Goal: Task Accomplishment & Management: Manage account settings

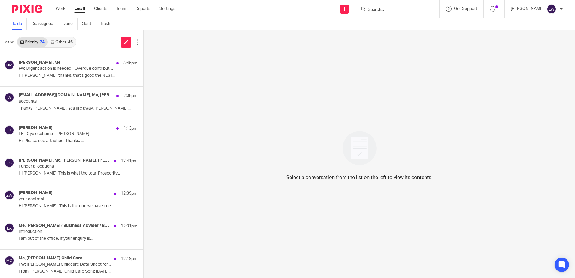
click at [67, 43] on link "Other 46" at bounding box center [62, 42] width 28 height 10
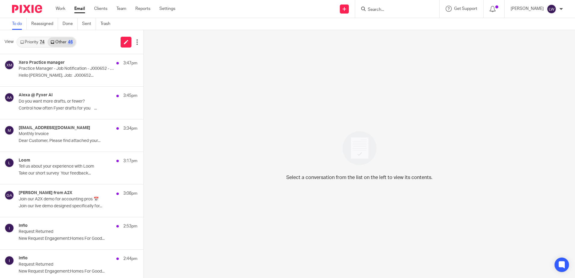
click at [62, 73] on p "Hello [PERSON_NAME], Job: J000652..." at bounding box center [78, 75] width 119 height 5
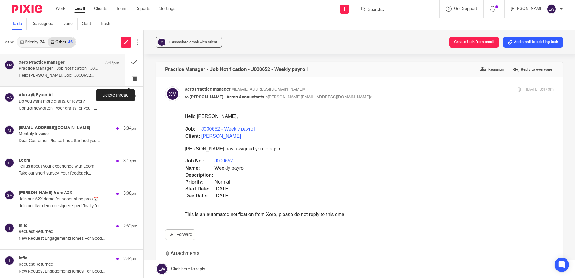
click at [130, 81] on button at bounding box center [135, 78] width 18 height 16
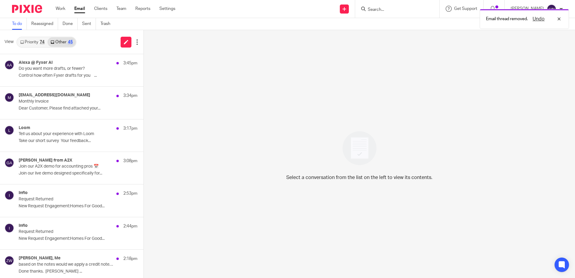
click at [50, 107] on p "Dear Customer, Please find attached your..." at bounding box center [78, 108] width 119 height 5
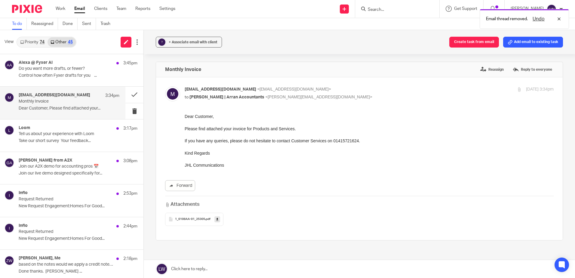
click at [485, 68] on label "Reassign" at bounding box center [492, 69] width 26 height 9
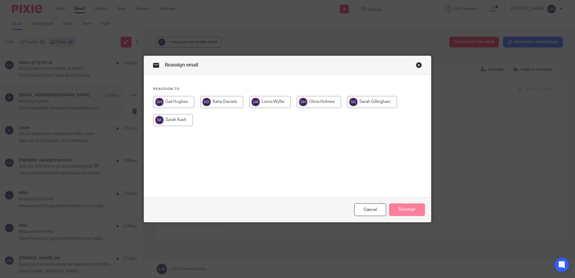
click at [368, 100] on input "radio" at bounding box center [372, 102] width 50 height 12
click at [404, 211] on button "Reassign" at bounding box center [407, 209] width 36 height 13
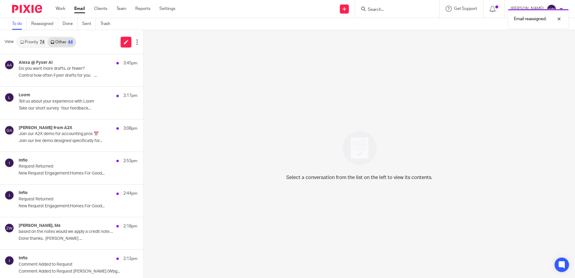
click at [58, 70] on p "Do you want more drafts, or fewer?" at bounding box center [66, 68] width 95 height 5
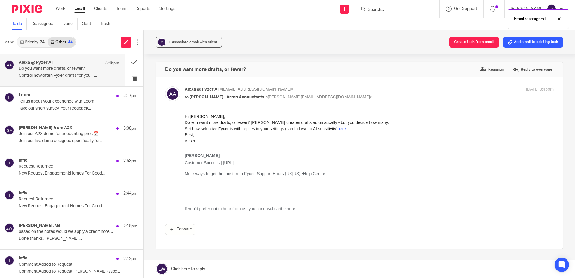
click at [342, 129] on link "here" at bounding box center [342, 128] width 8 height 5
click at [50, 102] on p "Tell us about your experience with Loom" at bounding box center [66, 101] width 95 height 5
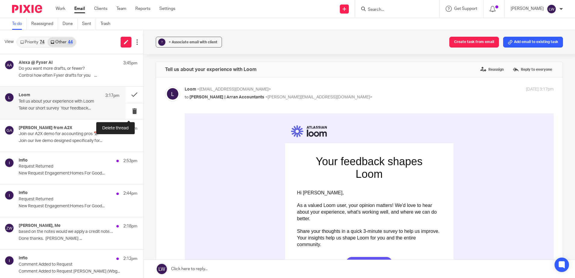
click at [128, 111] on button at bounding box center [135, 111] width 18 height 16
click at [62, 69] on p "Do you want more drafts, or fewer?" at bounding box center [66, 68] width 95 height 5
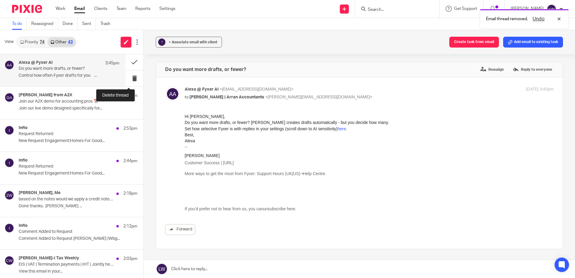
click at [129, 77] on button at bounding box center [135, 78] width 18 height 16
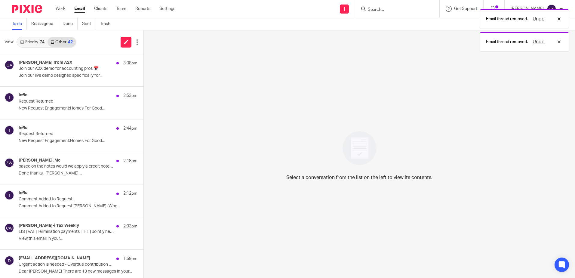
click at [54, 75] on p "Join our live demo designed specifically for..." at bounding box center [78, 75] width 119 height 5
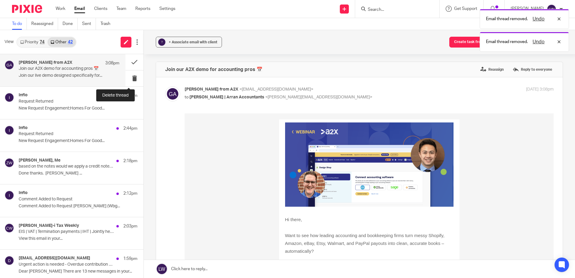
click at [129, 76] on button at bounding box center [135, 78] width 18 height 16
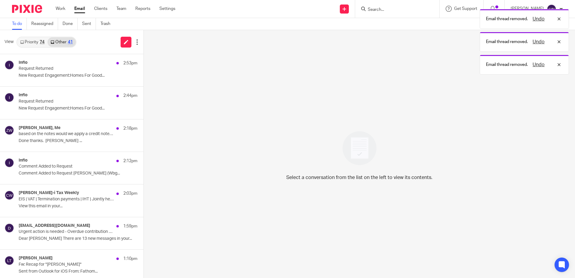
click at [91, 76] on p "New Request Engagement:Homes For Good..." at bounding box center [78, 75] width 119 height 5
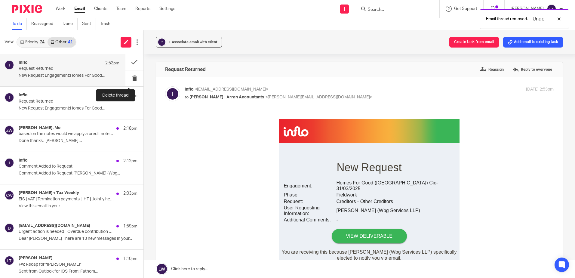
click at [128, 80] on button at bounding box center [135, 78] width 18 height 16
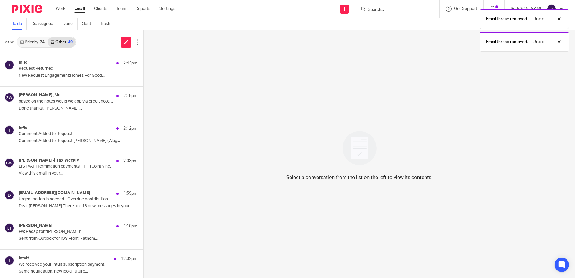
click at [88, 80] on div "Inflo 2:44pm Request Returned New Request Engagement:Homes For Good..." at bounding box center [78, 70] width 119 height 20
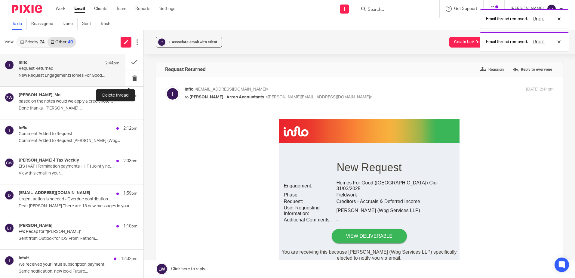
click at [126, 79] on button at bounding box center [135, 78] width 18 height 16
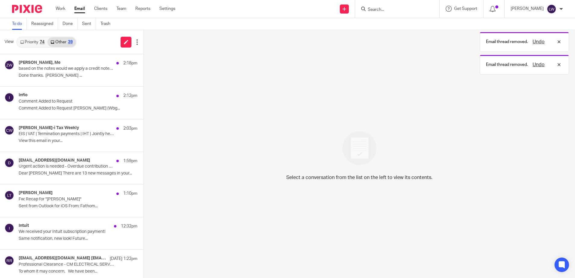
click at [66, 74] on p "Done thanks. [PERSON_NAME] ..." at bounding box center [78, 75] width 119 height 5
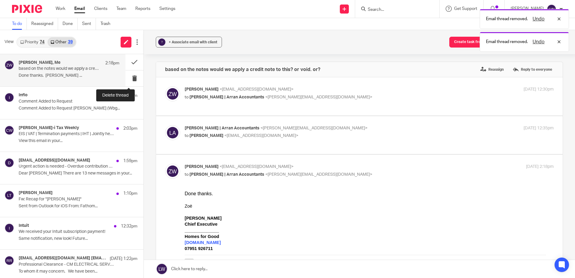
click at [129, 79] on button at bounding box center [135, 78] width 18 height 16
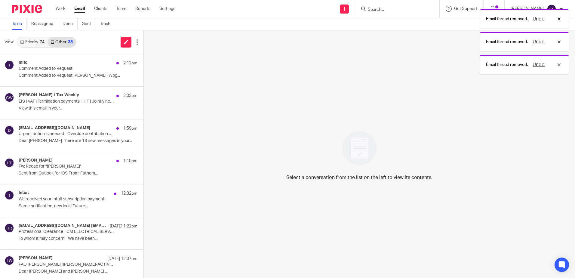
click at [66, 78] on p "Comment Added to Request [PERSON_NAME] (Wbg..." at bounding box center [78, 75] width 119 height 5
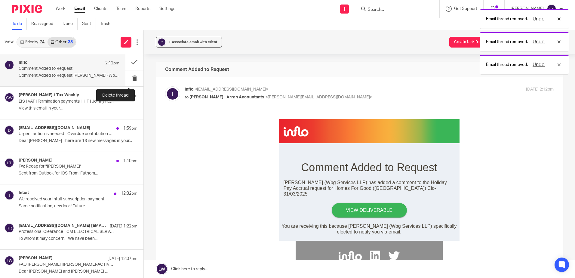
click at [129, 78] on button at bounding box center [135, 78] width 18 height 16
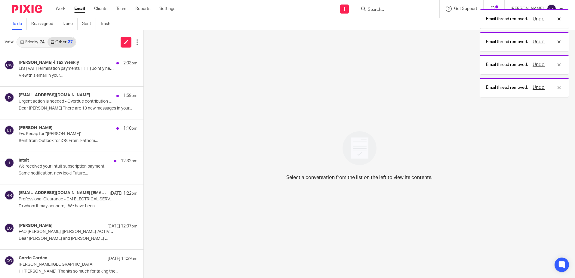
click at [61, 74] on p "View this email in your..." at bounding box center [78, 75] width 119 height 5
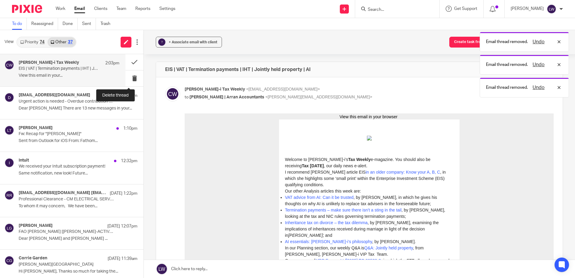
click at [131, 79] on button at bounding box center [135, 78] width 18 height 16
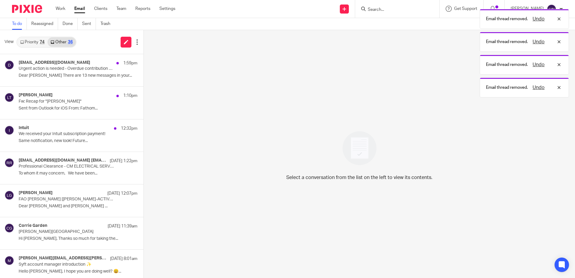
click at [61, 78] on p "Dear [PERSON_NAME] There are 13 new messages in your..." at bounding box center [78, 75] width 119 height 5
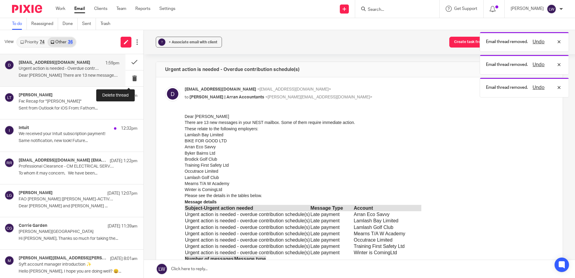
click at [129, 78] on button at bounding box center [135, 78] width 18 height 16
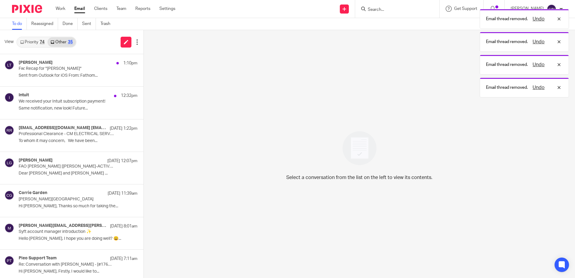
click at [52, 76] on p "Sent from Outlook for iOS From: Fathom..." at bounding box center [78, 75] width 119 height 5
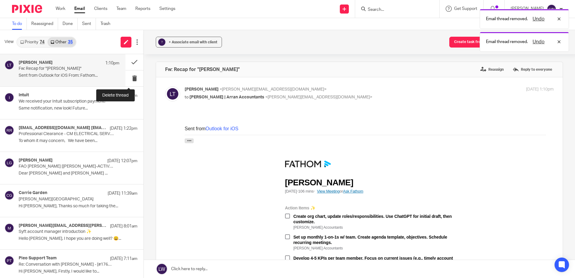
click at [130, 80] on button at bounding box center [135, 78] width 18 height 16
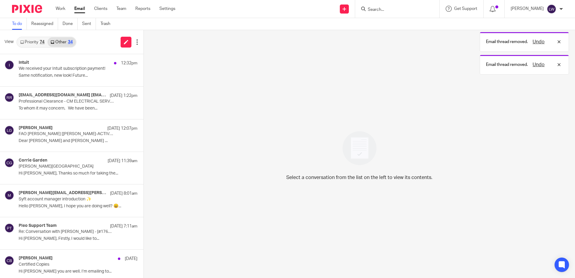
click at [74, 77] on p "Same notification, new look! Future..." at bounding box center [78, 75] width 119 height 5
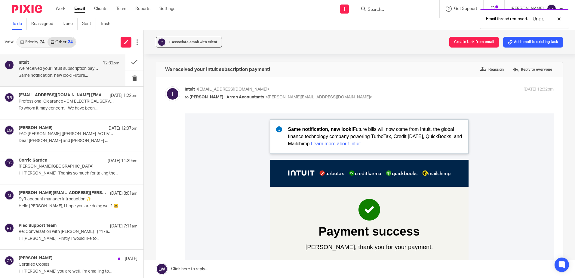
click at [481, 69] on label "Reassign" at bounding box center [492, 69] width 26 height 9
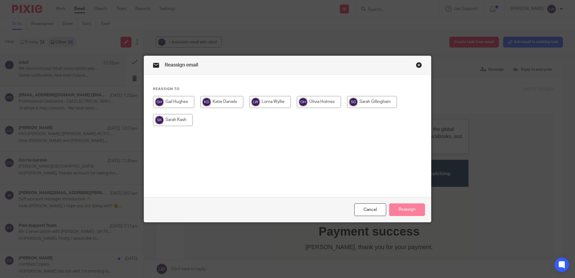
click at [372, 102] on input "radio" at bounding box center [372, 102] width 50 height 12
radio input "true"
click at [396, 209] on button "Reassign" at bounding box center [407, 209] width 36 height 13
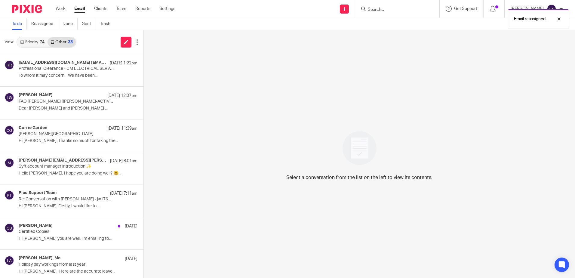
click at [63, 75] on p "To whom it may concern, We have been..." at bounding box center [78, 75] width 119 height 5
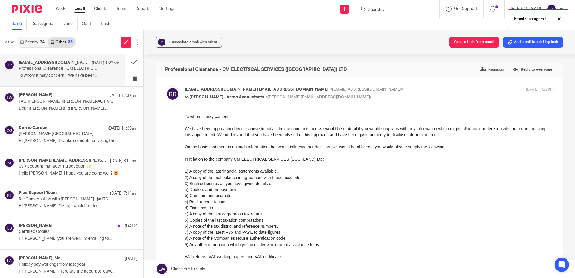
click at [36, 40] on link "Priority 74" at bounding box center [32, 42] width 30 height 10
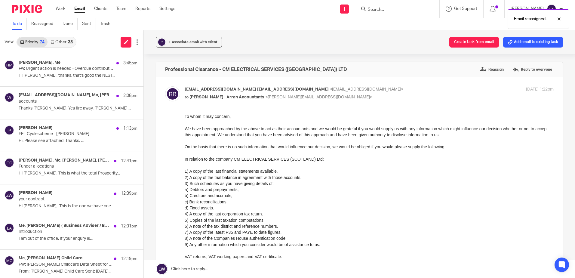
click at [70, 73] on p "Hi [PERSON_NAME], thanks, that's good the NEST..." at bounding box center [78, 75] width 119 height 5
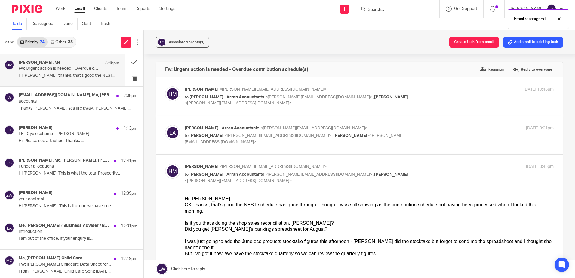
click at [54, 110] on p "Thanks [PERSON_NAME]. Yes fire away. [PERSON_NAME] ..." at bounding box center [78, 108] width 119 height 5
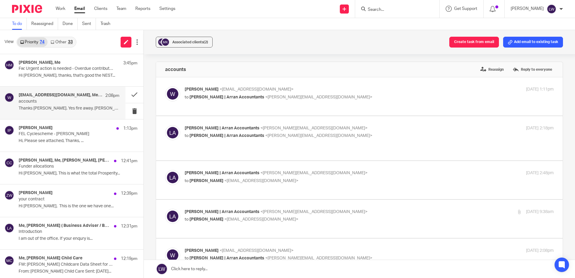
click at [61, 141] on p "Hi, Please see attached, Thanks, ..." at bounding box center [78, 140] width 119 height 5
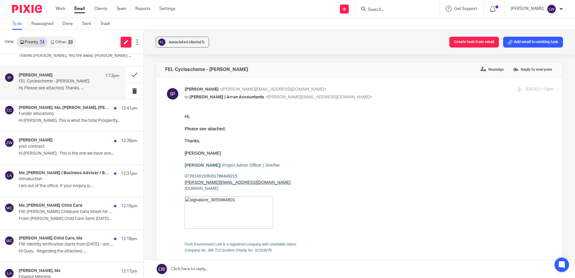
scroll to position [60, 0]
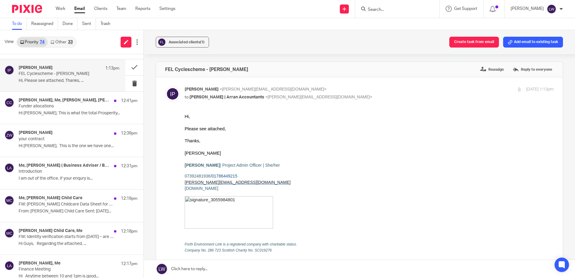
click at [49, 143] on div "[PERSON_NAME] 12:39pm your contract Hi [PERSON_NAME], This is the one we have o…" at bounding box center [78, 140] width 119 height 20
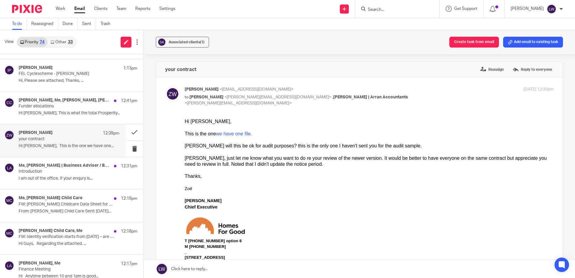
scroll to position [0, 0]
click at [47, 176] on p "I am out of the office. If your enqury is..." at bounding box center [78, 178] width 119 height 5
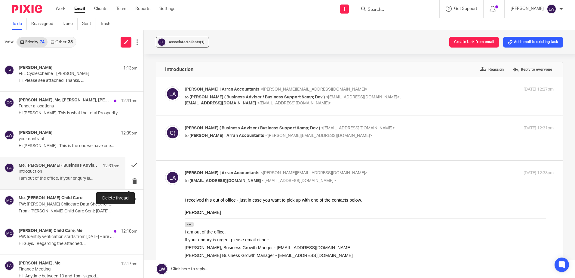
click at [129, 180] on button at bounding box center [135, 181] width 18 height 16
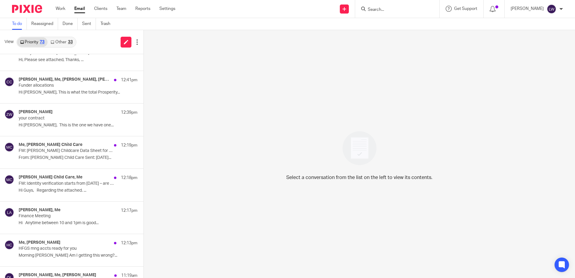
scroll to position [90, 0]
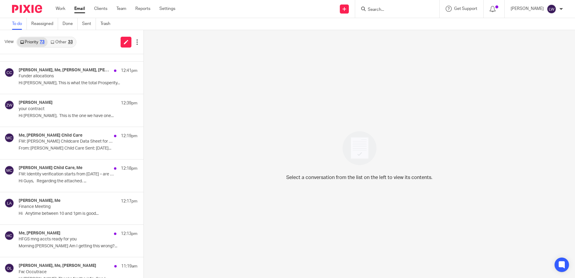
click at [67, 143] on p "FW: [PERSON_NAME] Childcare Data Sheet for Aug" at bounding box center [66, 141] width 95 height 5
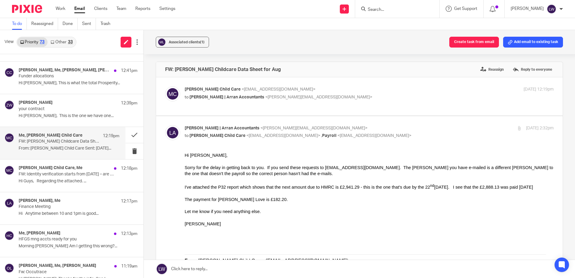
scroll to position [0, 0]
click at [222, 94] on div "[PERSON_NAME] Child Care <[EMAIL_ADDRESS][DOMAIN_NAME]> to [PERSON_NAME] | Arra…" at bounding box center [308, 93] width 246 height 14
checkbox input "true"
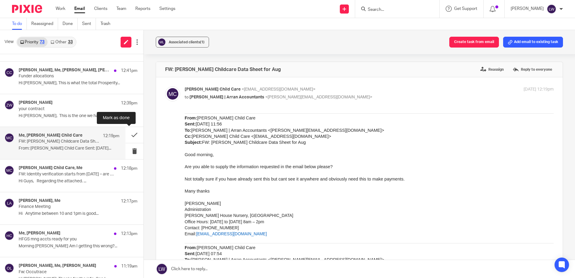
click at [127, 133] on button at bounding box center [135, 135] width 18 height 16
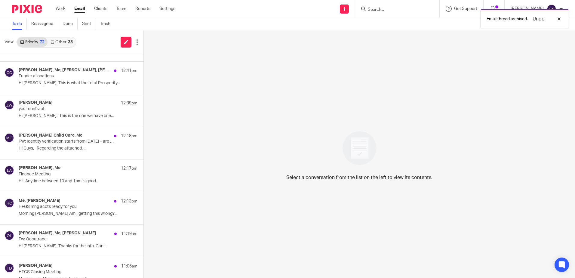
click at [41, 216] on div "Me, [PERSON_NAME] 12:13pm HFGS mng accts ready for you Morning [PERSON_NAME] Am…" at bounding box center [78, 208] width 119 height 20
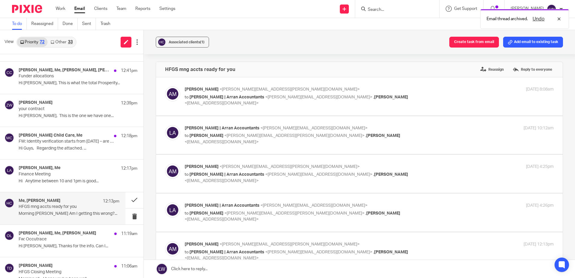
click at [187, 42] on span "Associated clients (1)" at bounding box center [187, 42] width 36 height 4
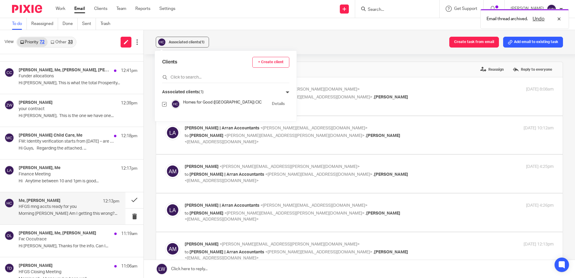
click at [253, 38] on div "Associated clients (1) Create task from email Add email to existing task" at bounding box center [360, 42] width 432 height 24
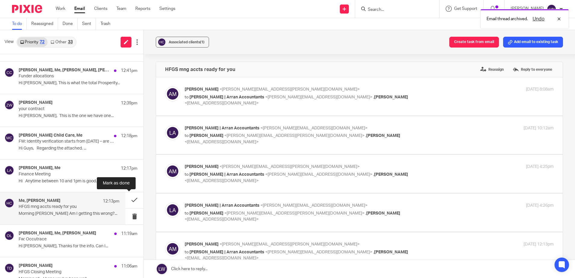
click at [129, 199] on button at bounding box center [135, 200] width 18 height 16
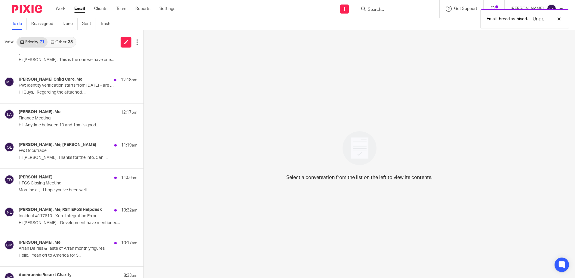
scroll to position [150, 0]
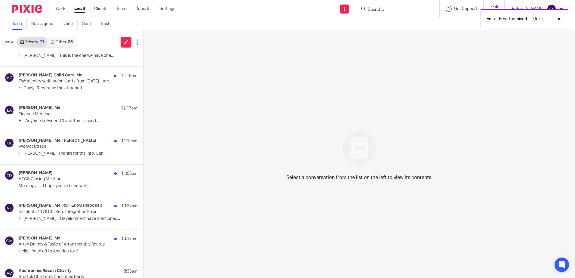
click at [60, 219] on p "Hi [PERSON_NAME], Development have mentioned..." at bounding box center [78, 218] width 119 height 5
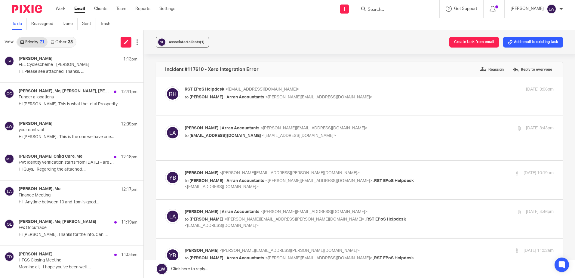
scroll to position [0, 0]
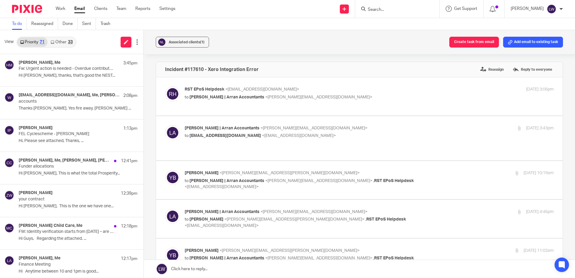
click at [68, 39] on link "Other 33" at bounding box center [62, 42] width 28 height 10
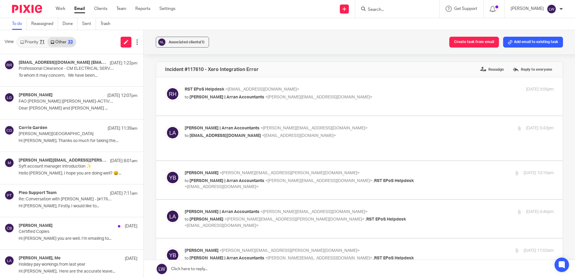
click at [23, 41] on icon at bounding box center [22, 42] width 4 height 4
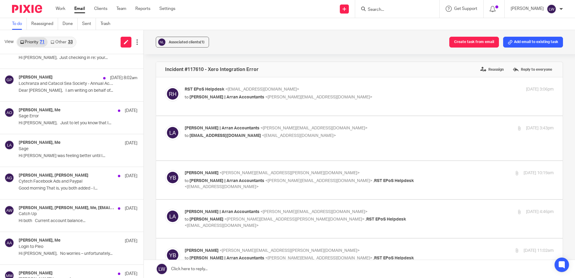
scroll to position [572, 0]
click at [58, 39] on link "Other 33" at bounding box center [62, 42] width 28 height 10
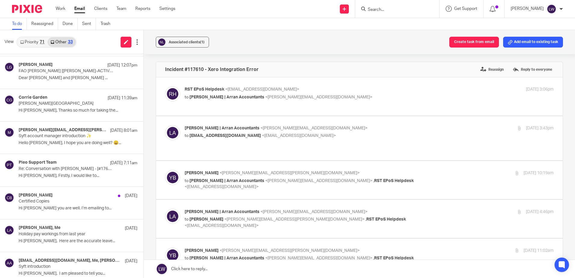
scroll to position [30, 0]
click at [35, 41] on link "Priority 71" at bounding box center [32, 42] width 30 height 10
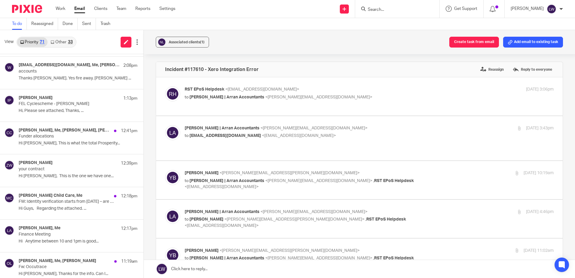
scroll to position [0, 0]
